Goal: Task Accomplishment & Management: Complete application form

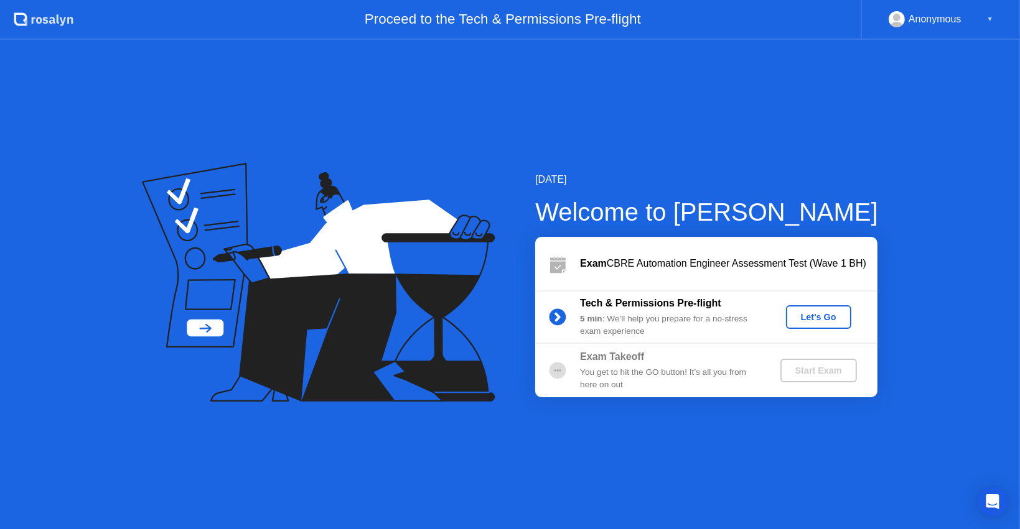
click at [826, 314] on div "Let's Go" at bounding box center [818, 317] width 55 height 10
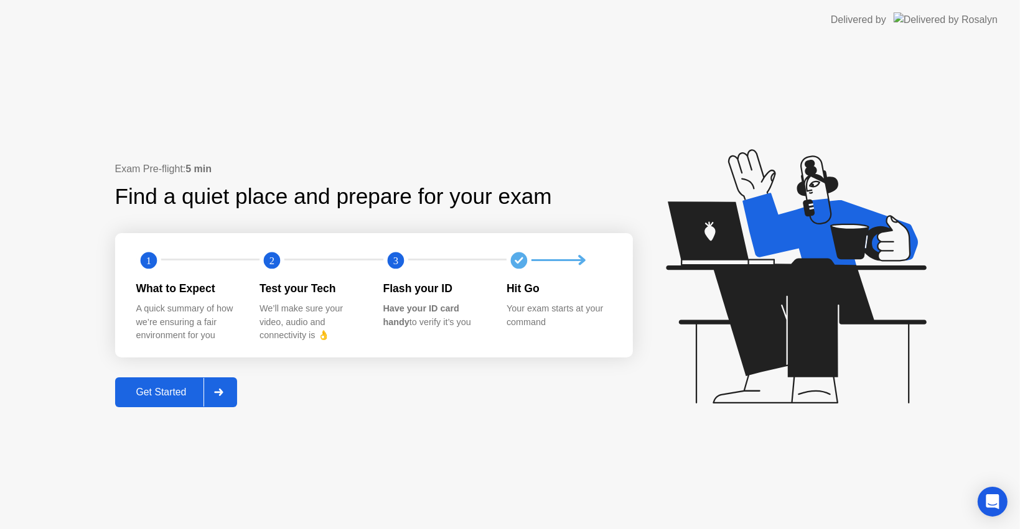
click at [216, 393] on div at bounding box center [218, 392] width 30 height 29
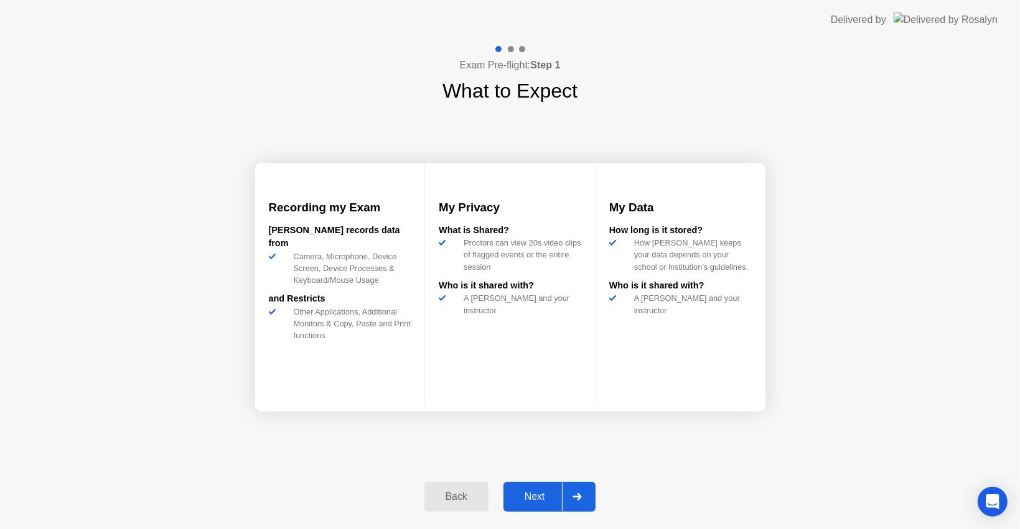
click at [571, 493] on div at bounding box center [577, 497] width 30 height 29
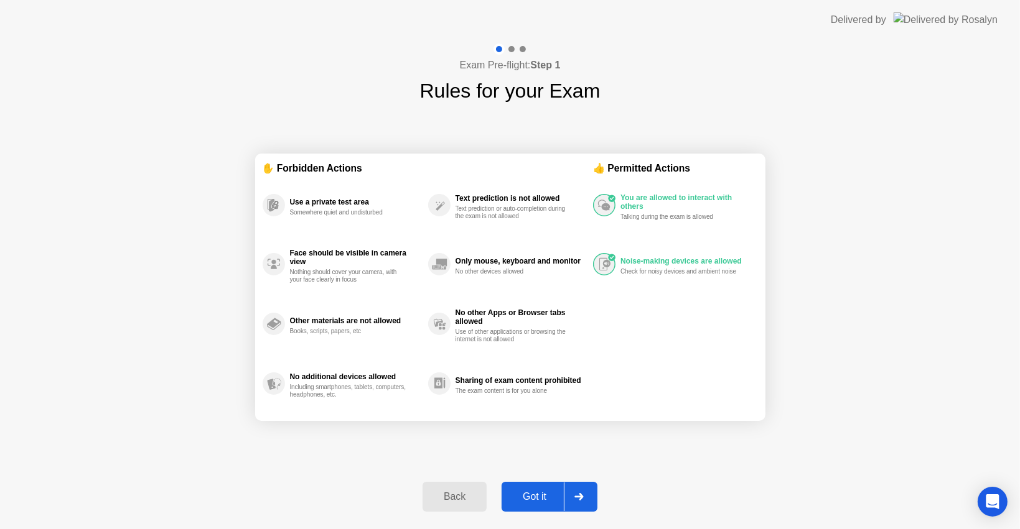
click at [580, 494] on icon at bounding box center [578, 496] width 9 height 7
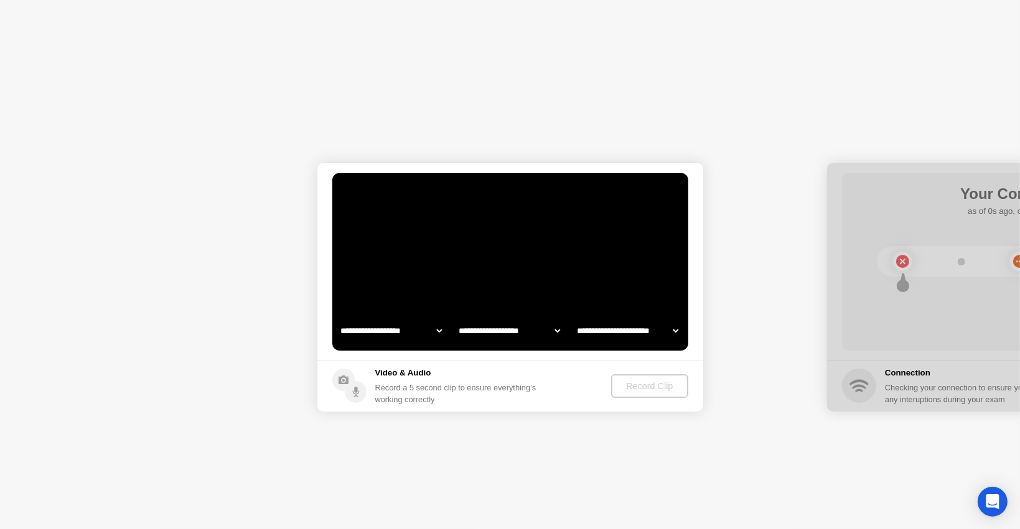
select select "**********"
select select "*******"
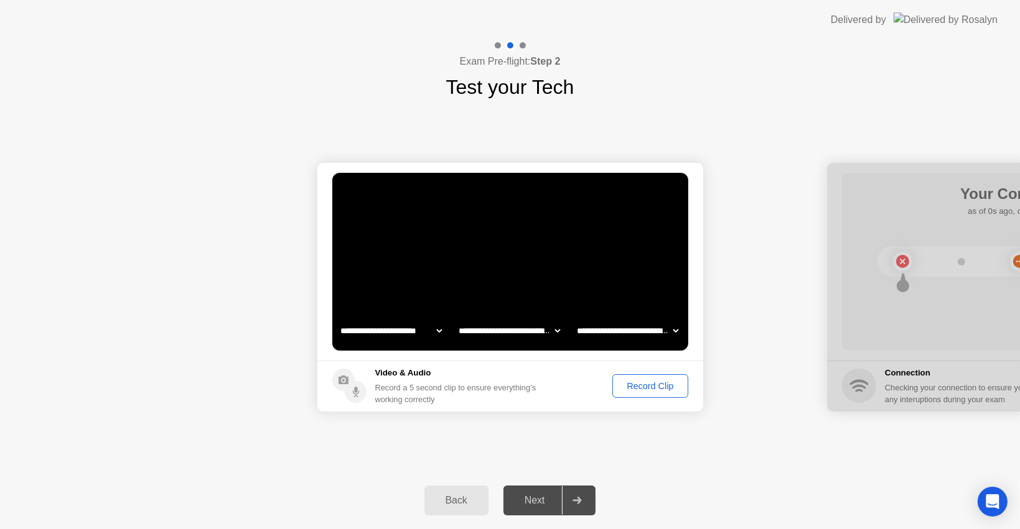
click at [643, 384] on div "Record Clip" at bounding box center [650, 386] width 67 height 10
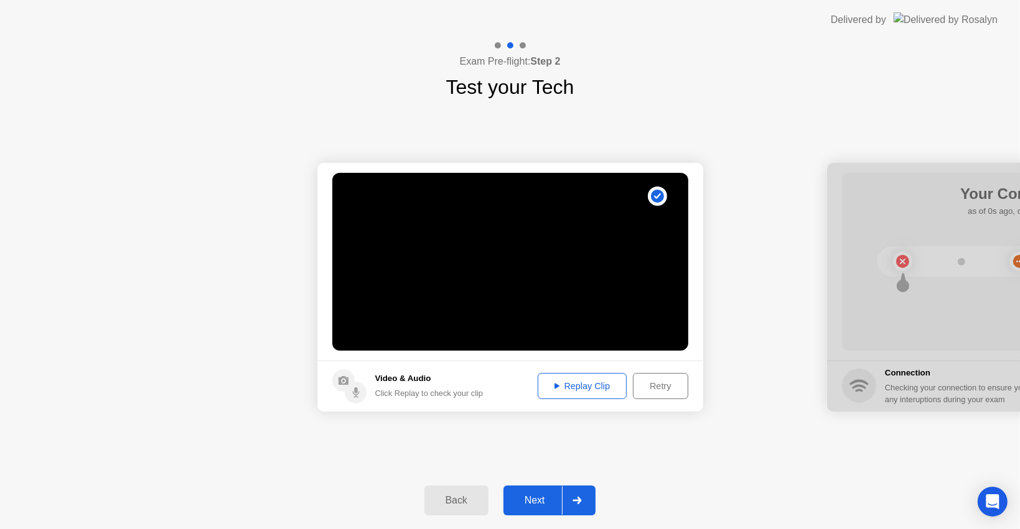
click at [605, 379] on button "Replay Clip" at bounding box center [583, 386] width 90 height 26
click at [578, 490] on div at bounding box center [577, 500] width 30 height 29
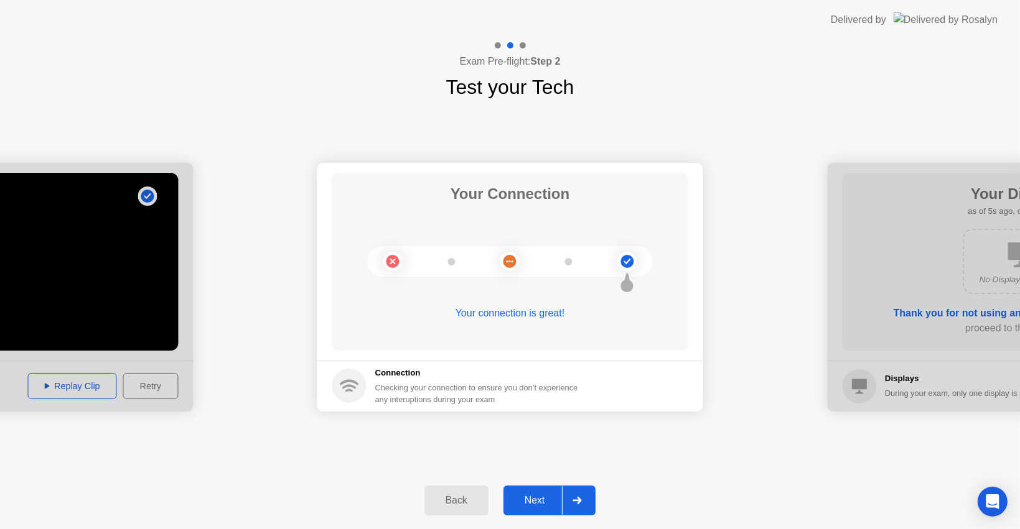
click at [566, 493] on div at bounding box center [577, 500] width 30 height 29
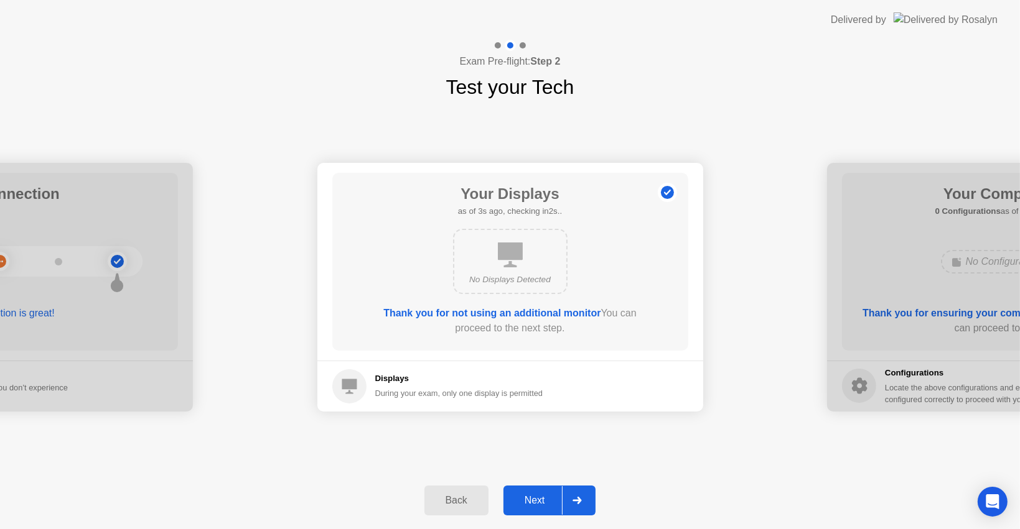
click at [568, 498] on div at bounding box center [577, 500] width 30 height 29
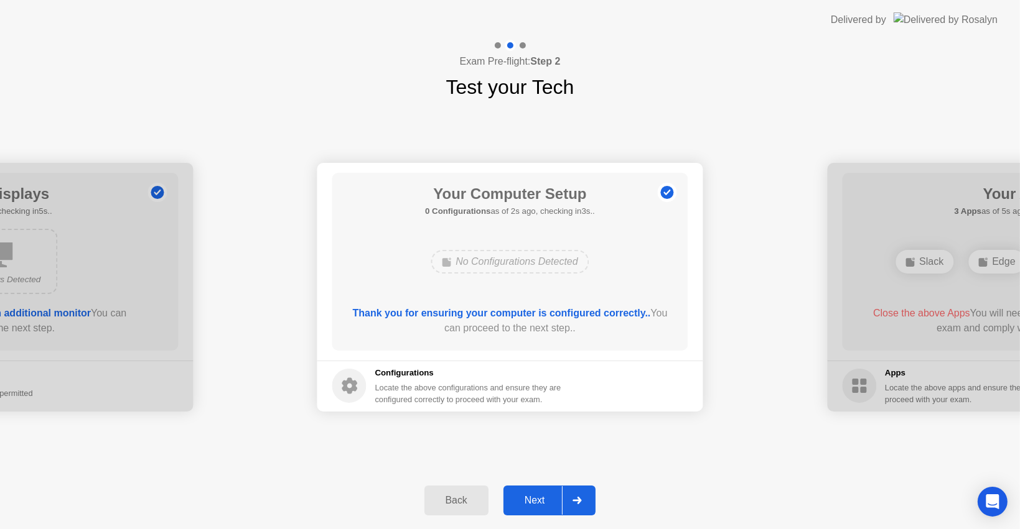
click at [569, 496] on div at bounding box center [577, 500] width 30 height 29
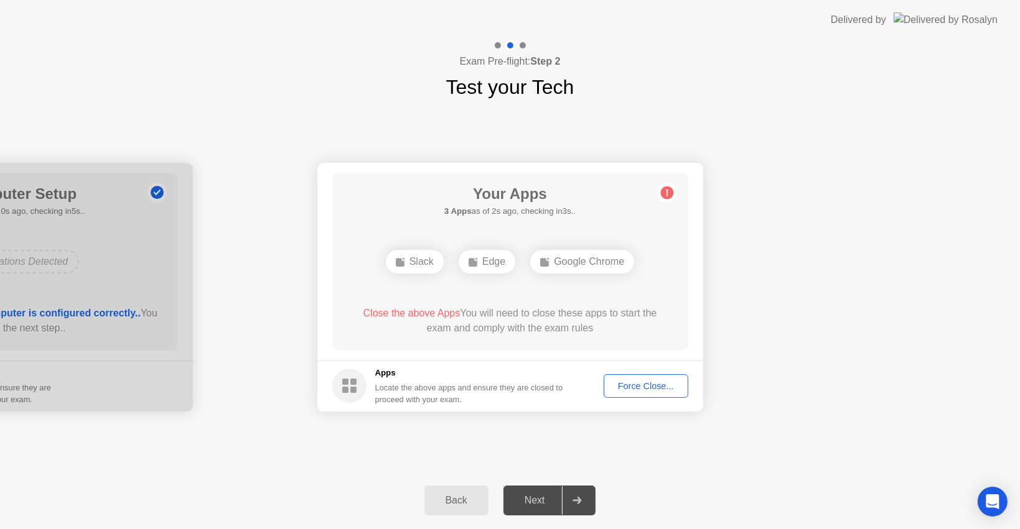
click at [629, 394] on button "Force Close..." at bounding box center [645, 387] width 85 height 24
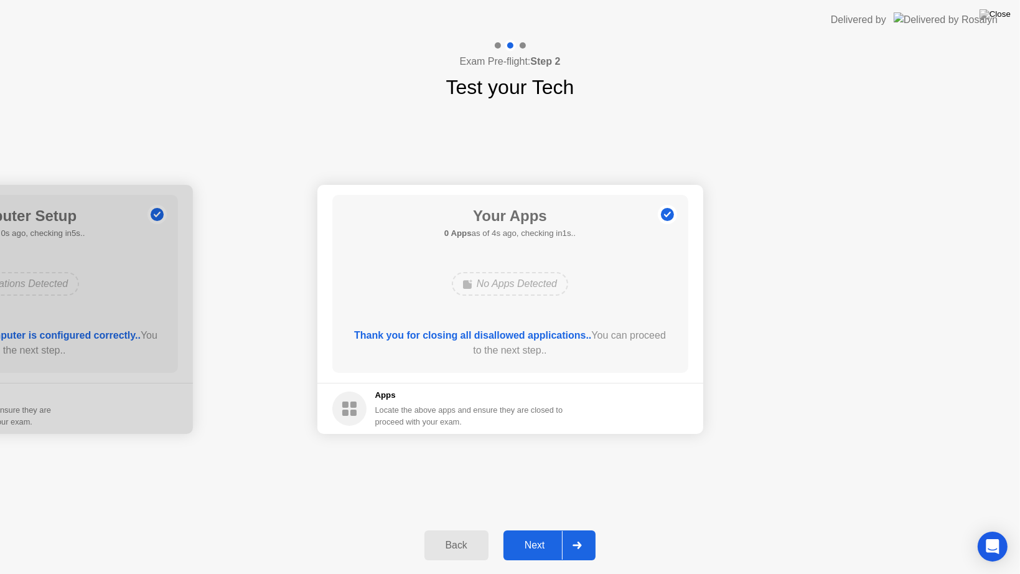
click at [577, 529] on div at bounding box center [577, 545] width 30 height 29
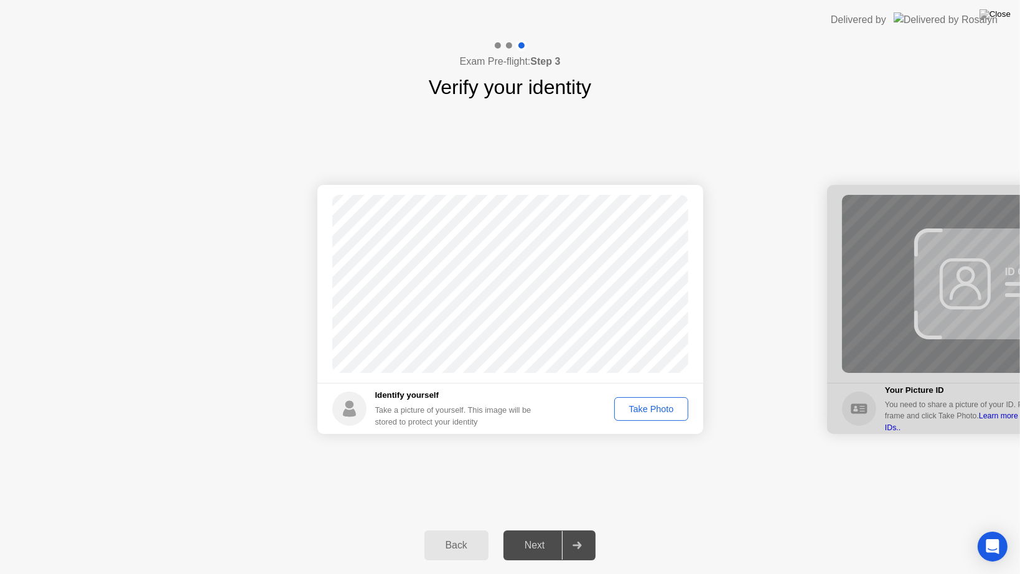
click at [658, 404] on div "Take Photo" at bounding box center [650, 409] width 65 height 10
click at [866, 337] on div at bounding box center [1020, 309] width 386 height 249
click at [895, 346] on div at bounding box center [1020, 309] width 386 height 249
drag, startPoint x: 580, startPoint y: 547, endPoint x: 579, endPoint y: 541, distance: 6.3
click at [579, 529] on icon at bounding box center [576, 544] width 9 height 7
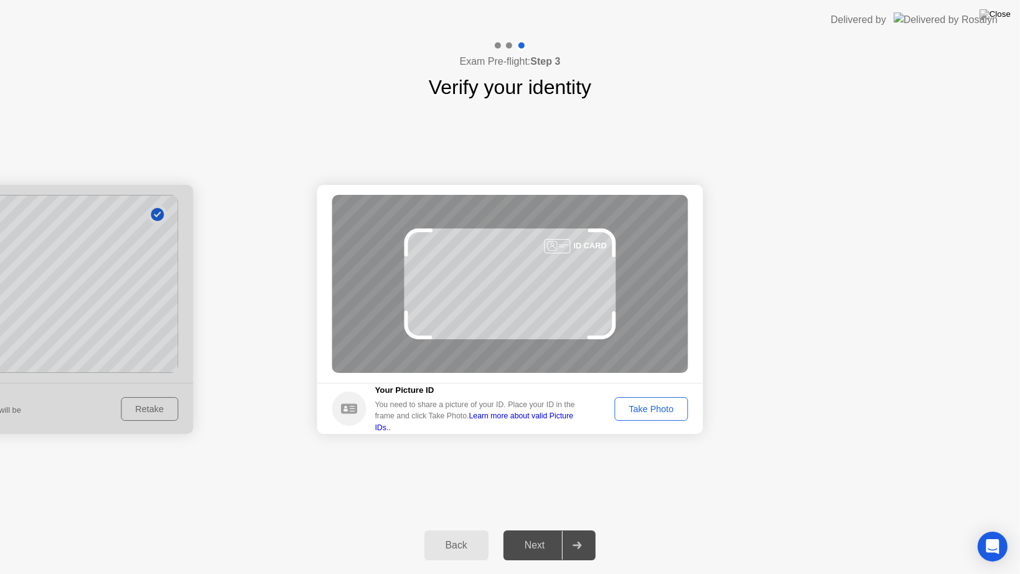
click at [636, 408] on div "Take Photo" at bounding box center [650, 409] width 65 height 10
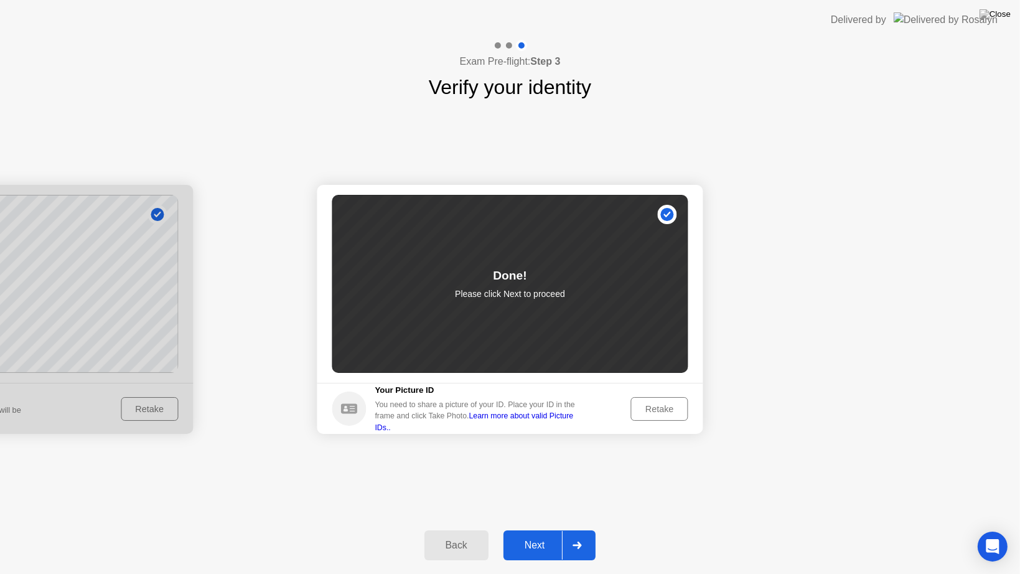
click at [574, 529] on div at bounding box center [577, 545] width 30 height 29
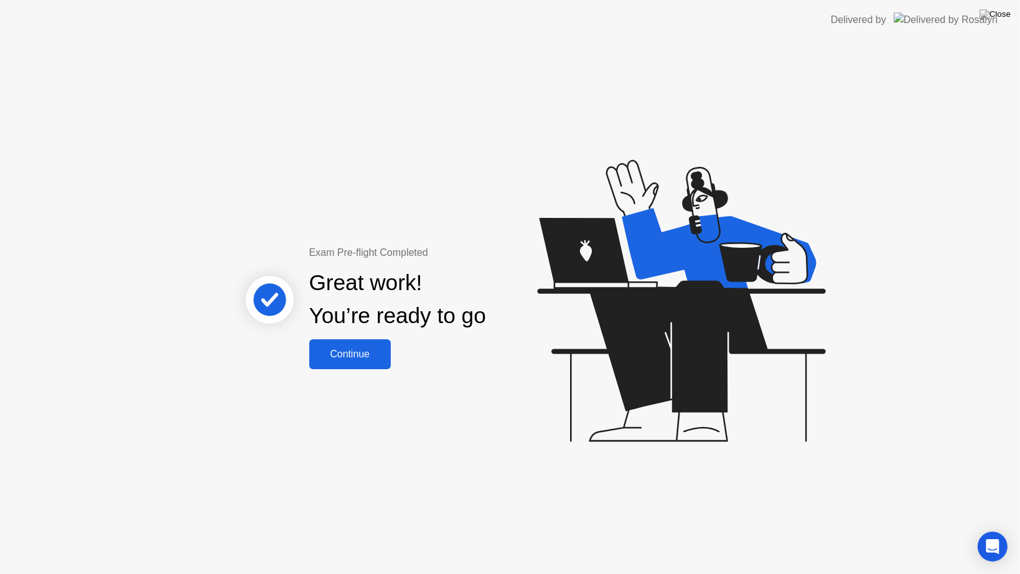
click at [378, 360] on div "Continue" at bounding box center [350, 353] width 74 height 11
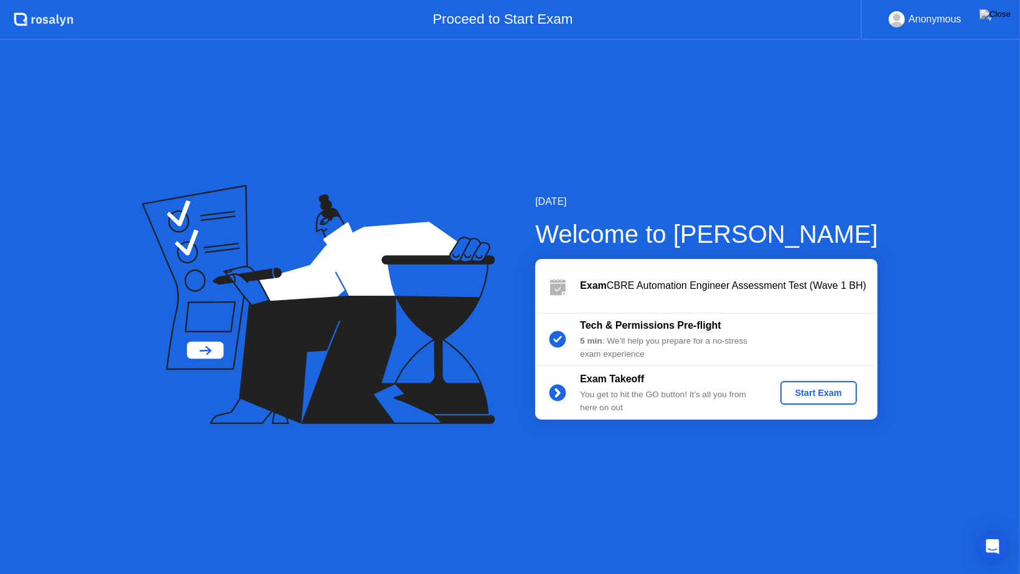
click at [797, 388] on div "Start Exam" at bounding box center [818, 393] width 67 height 10
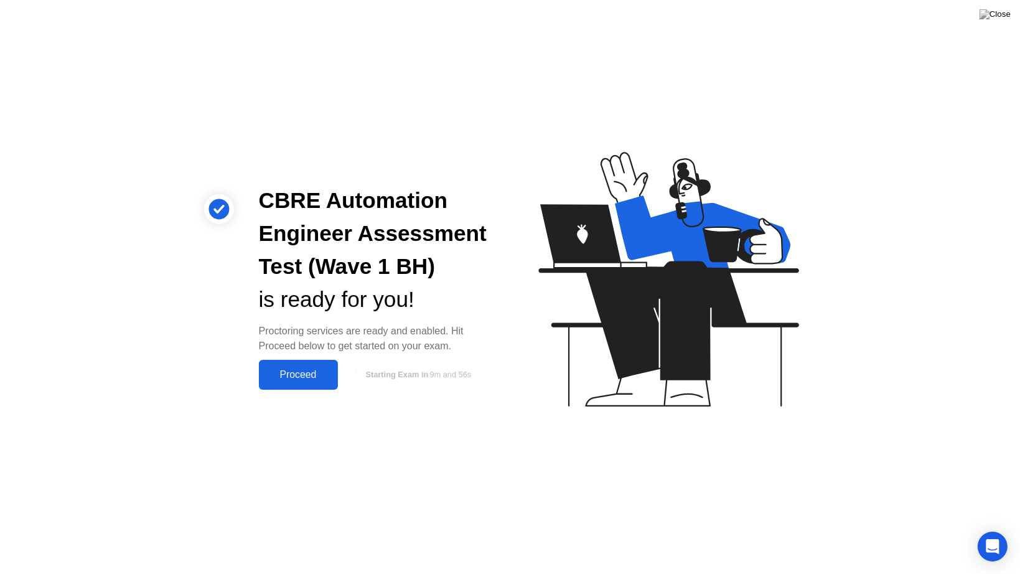
click at [326, 380] on div "Proceed" at bounding box center [299, 374] width 72 height 11
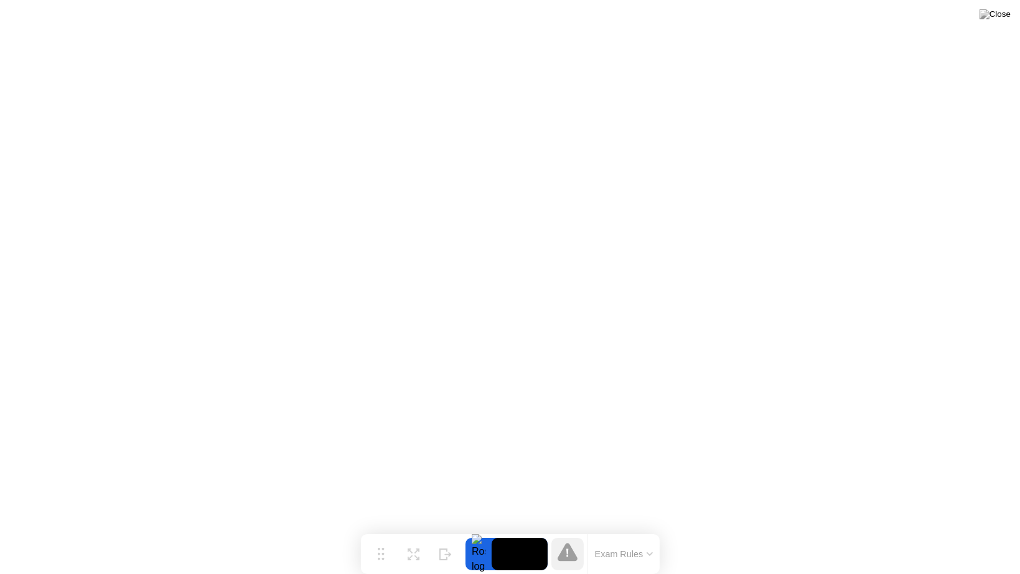
click at [475, 529] on div at bounding box center [478, 554] width 26 height 32
click at [622, 529] on button "Exam Rules" at bounding box center [624, 553] width 66 height 11
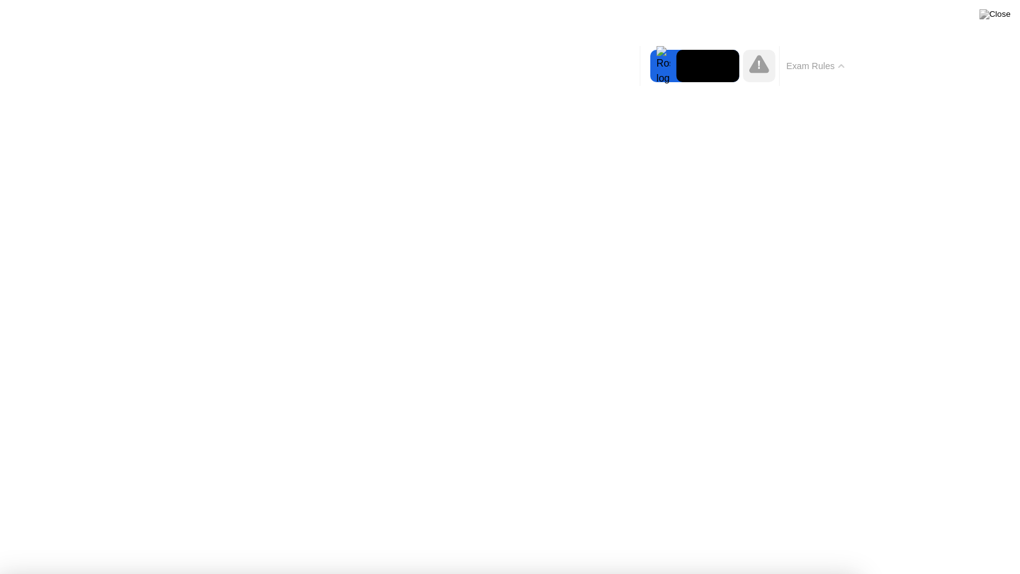
drag, startPoint x: 516, startPoint y: 470, endPoint x: 505, endPoint y: 484, distance: 17.7
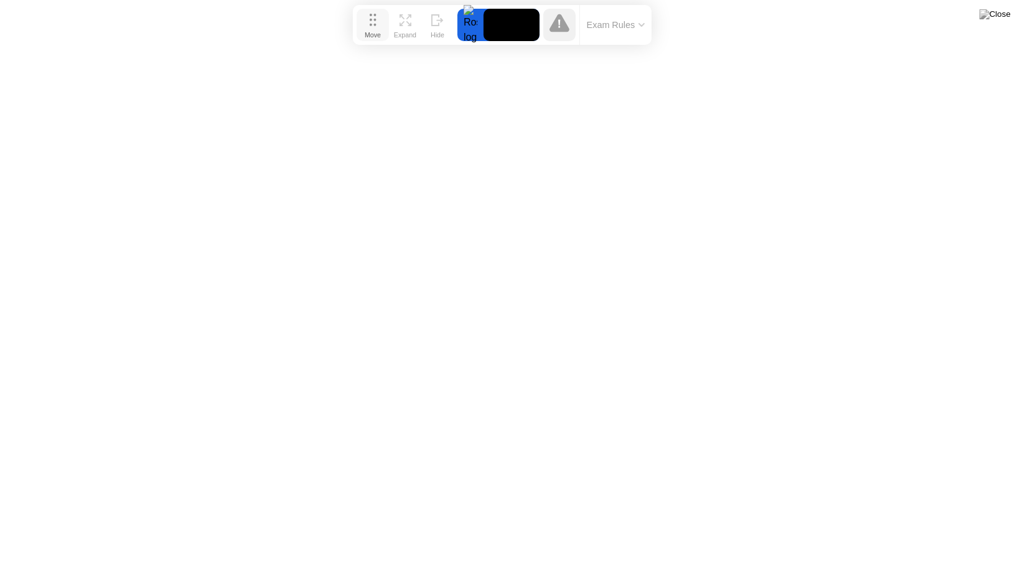
drag, startPoint x: 386, startPoint y: 551, endPoint x: 375, endPoint y: 26, distance: 525.2
click at [376, 25] on button "Move" at bounding box center [372, 25] width 32 height 32
click at [1000, 15] on img at bounding box center [994, 14] width 31 height 10
